Goal: Complete application form: Complete application form

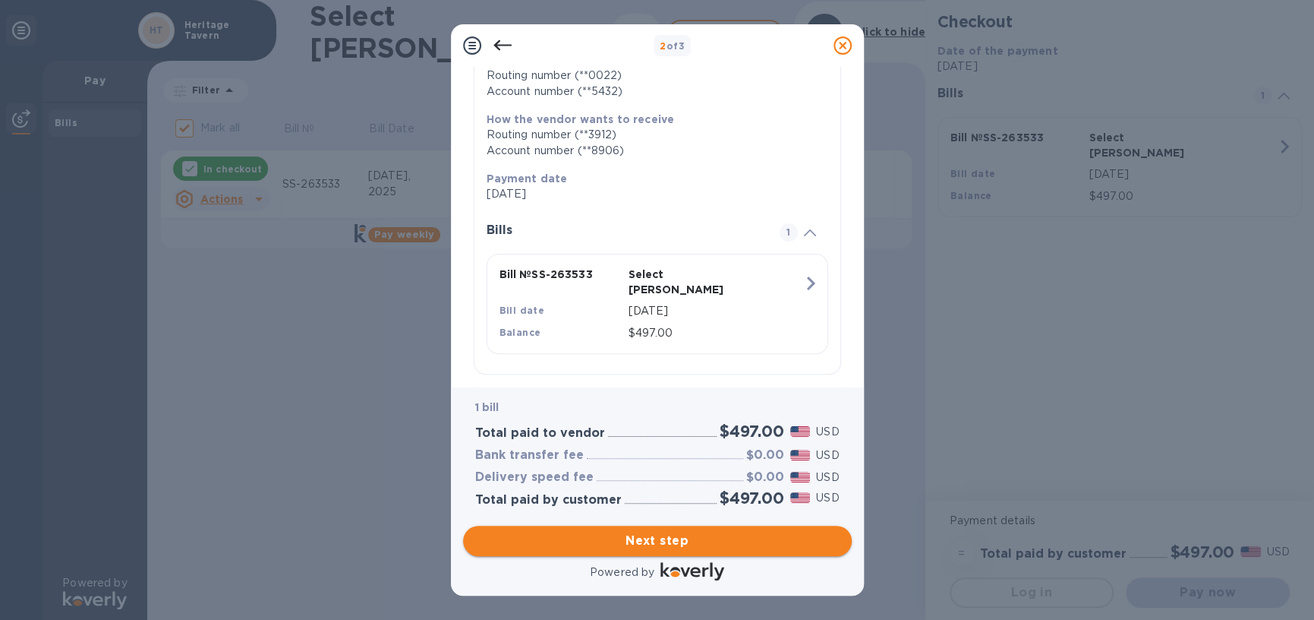
click at [680, 543] on span "Next step" at bounding box center [657, 541] width 364 height 18
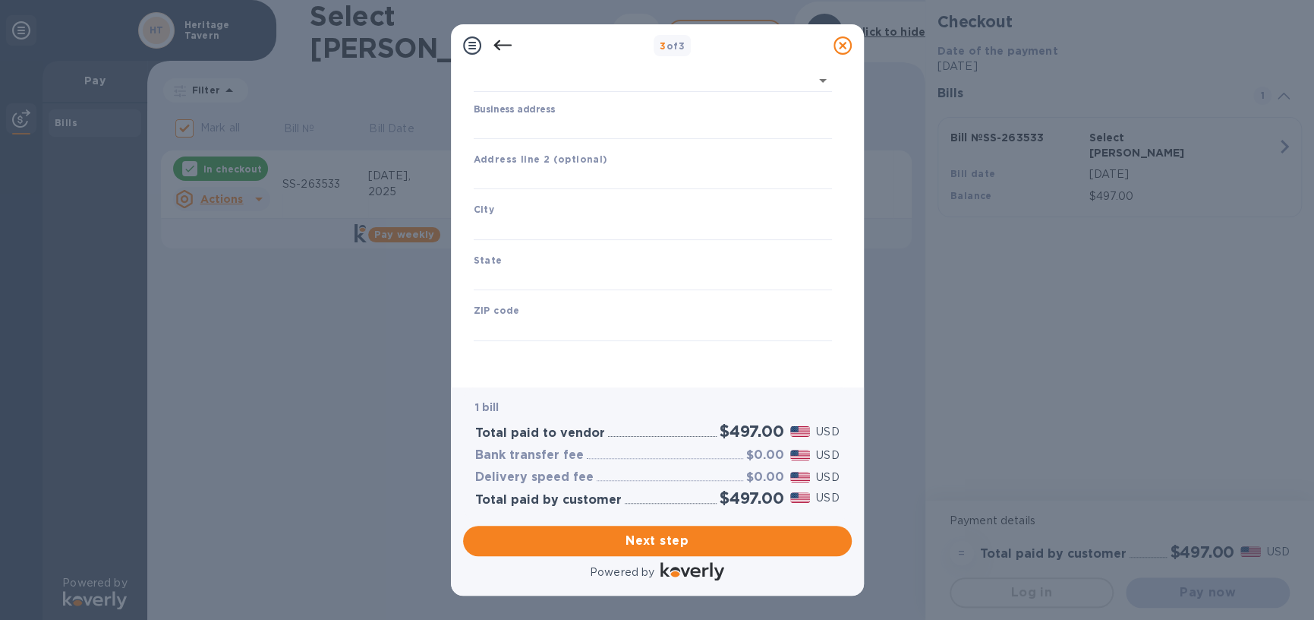
type input "[GEOGRAPHIC_DATA]"
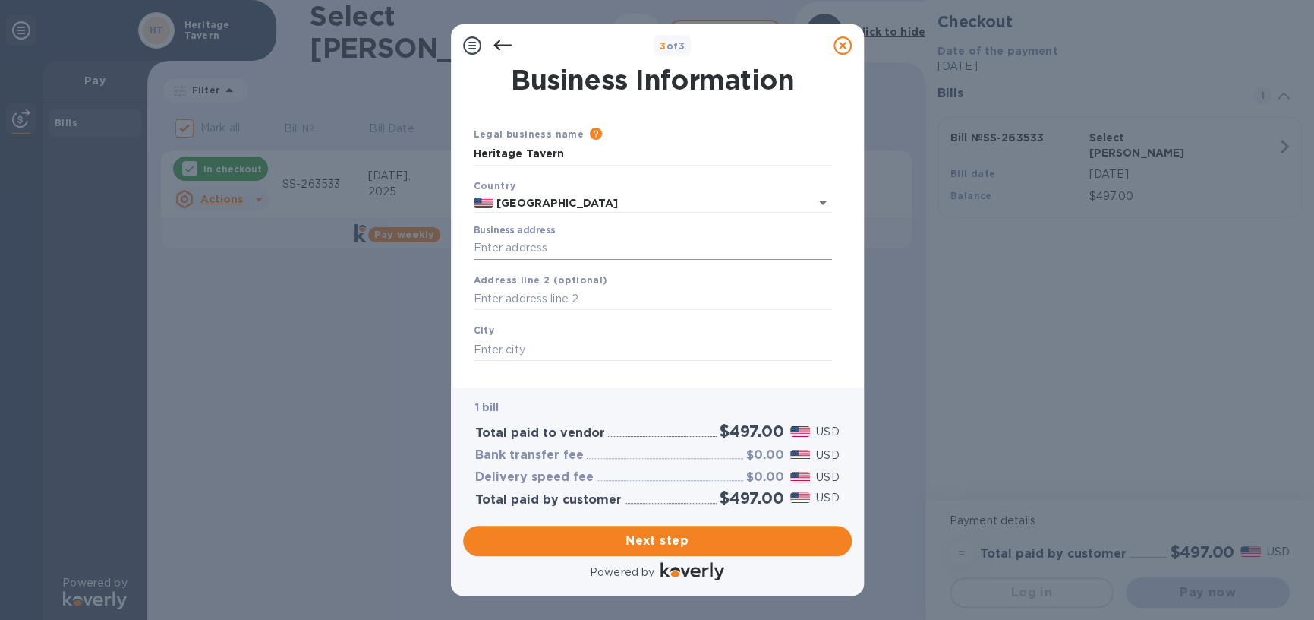
click at [564, 246] on input "Business address" at bounding box center [653, 248] width 358 height 23
type input "[STREET_ADDRESS]"
click at [544, 345] on input "text" at bounding box center [653, 349] width 358 height 23
type input "[GEOGRAPHIC_DATA]"
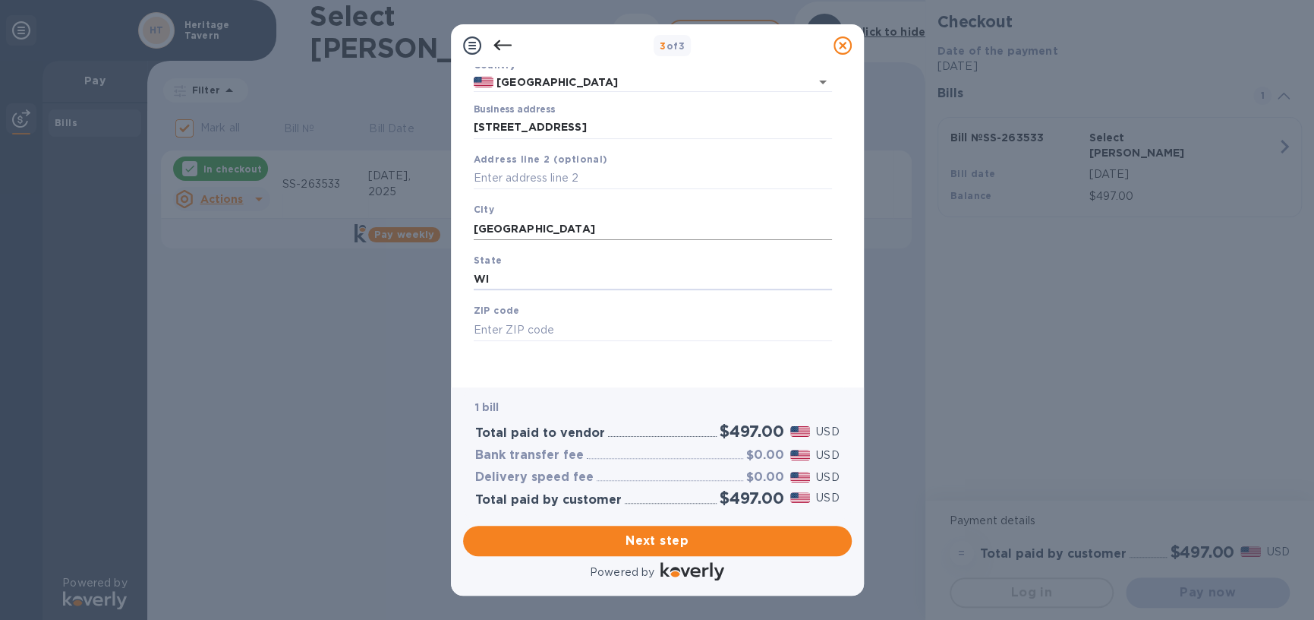
type input "WI"
type input "53703"
click at [700, 541] on span "Next step" at bounding box center [657, 541] width 364 height 18
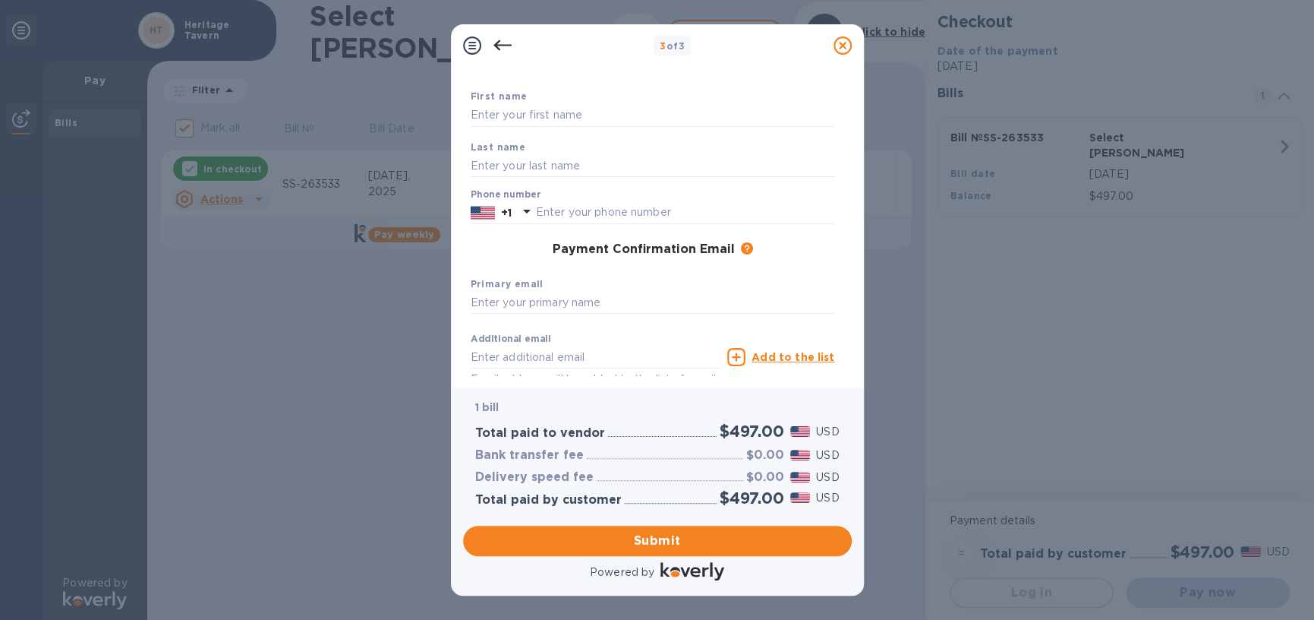
scroll to position [0, 0]
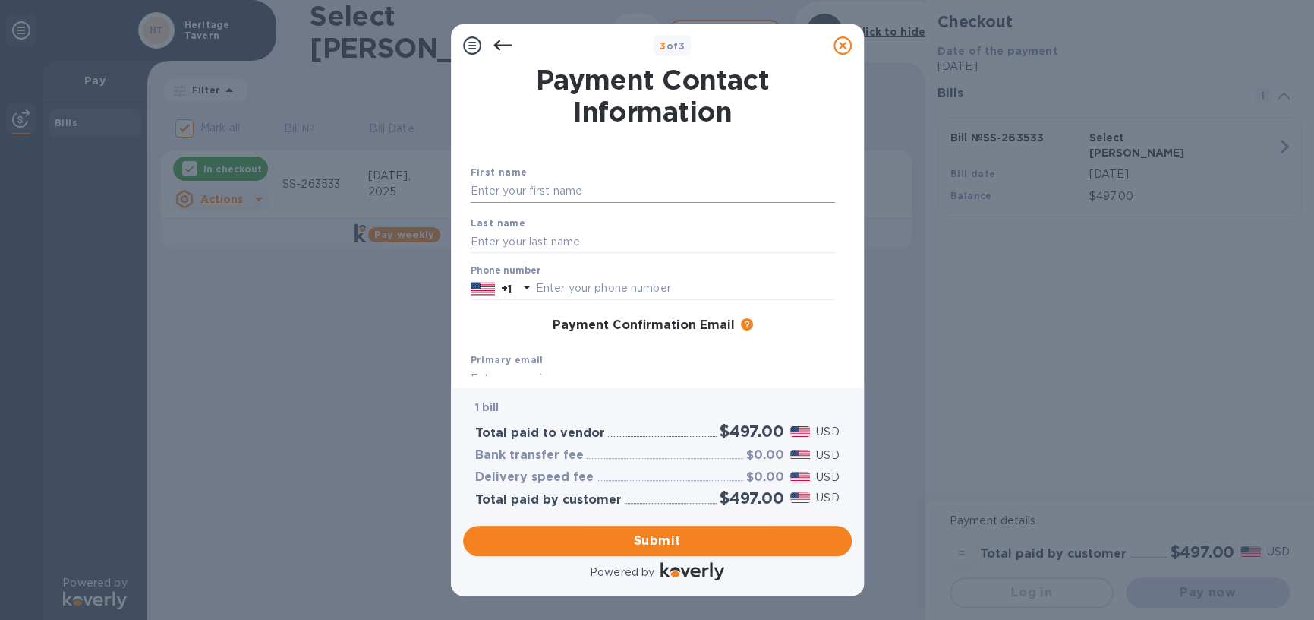
click at [573, 194] on input "text" at bounding box center [653, 191] width 364 height 23
type input "[PERSON_NAME]"
type input "Biel"
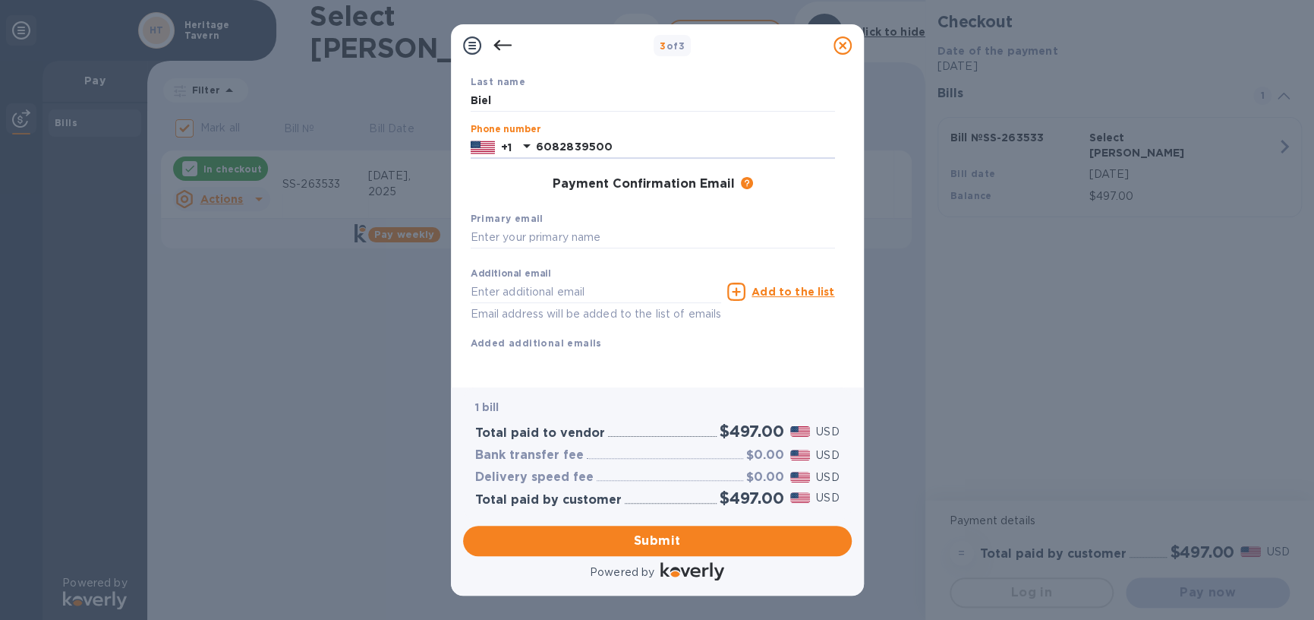
scroll to position [152, 0]
type input "6082839500"
click at [574, 231] on input "text" at bounding box center [653, 237] width 364 height 23
type input "p"
type input "[EMAIL_ADDRESS][DOMAIN_NAME]"
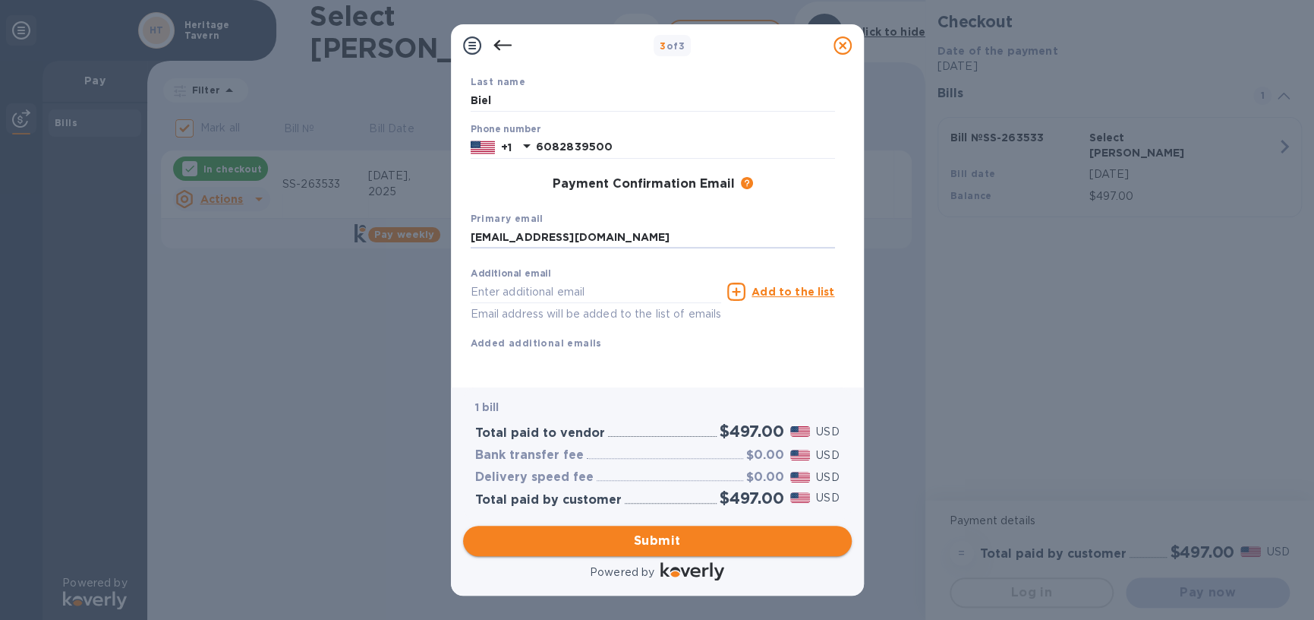
click at [718, 539] on span "Submit" at bounding box center [657, 541] width 364 height 18
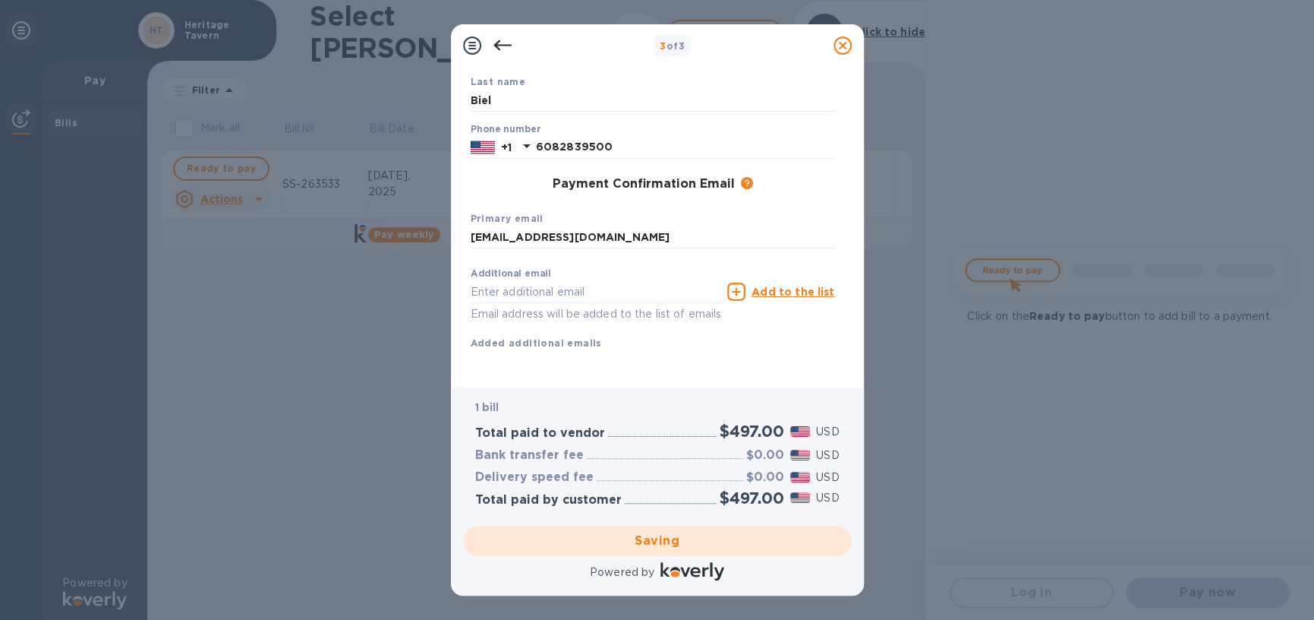
checkbox input "false"
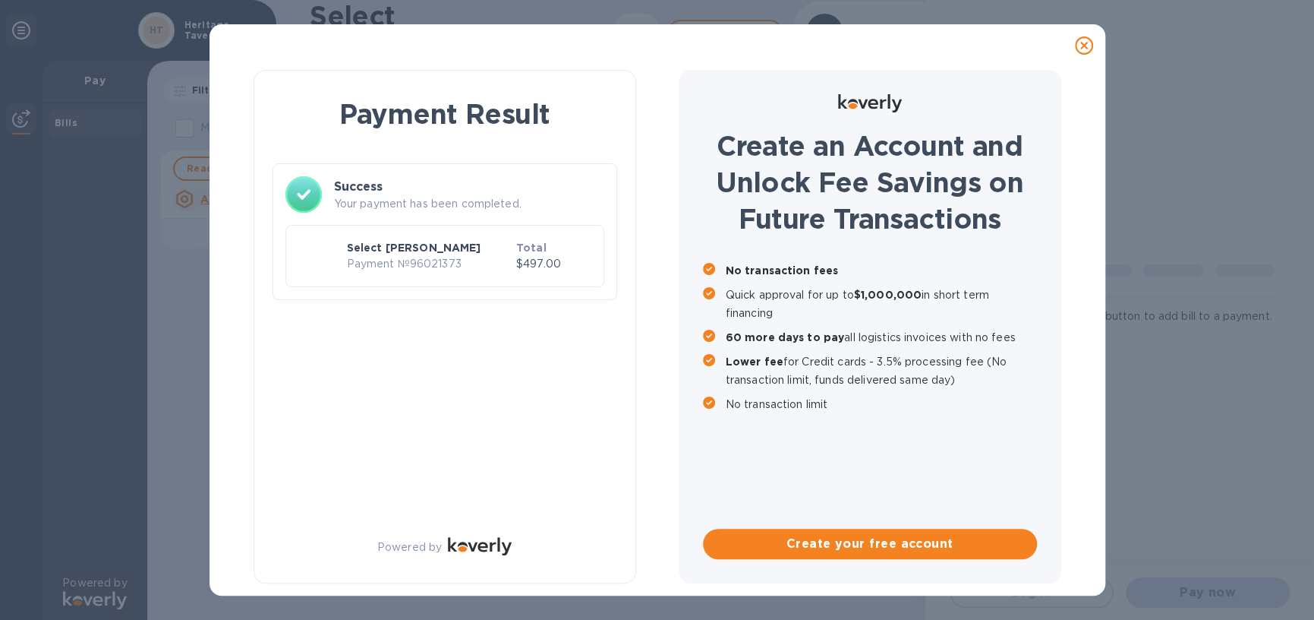
scroll to position [0, 0]
